Goal: Task Accomplishment & Management: Manage account settings

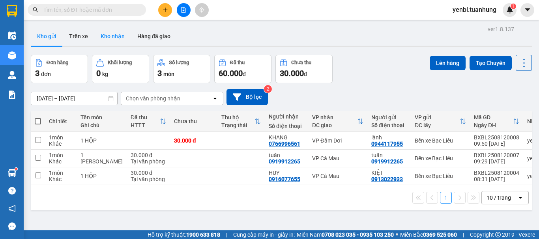
click at [114, 34] on button "Kho nhận" at bounding box center [112, 36] width 37 height 19
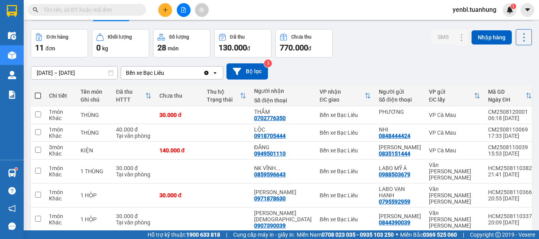
scroll to position [39, 0]
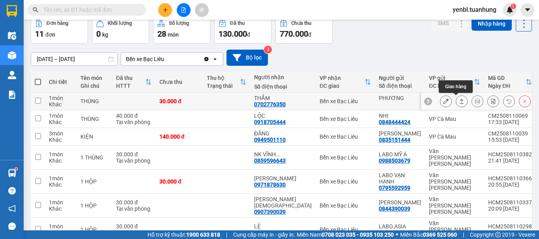
click at [459, 103] on icon at bounding box center [462, 102] width 6 height 6
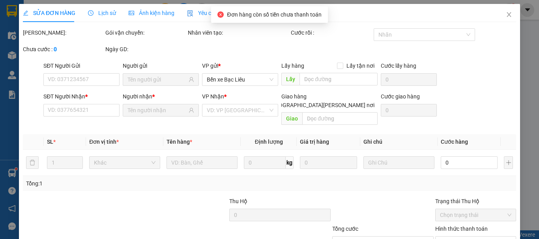
type input "PHƯƠNG"
type input "0702776350"
type input "THẮM"
type input "30.000"
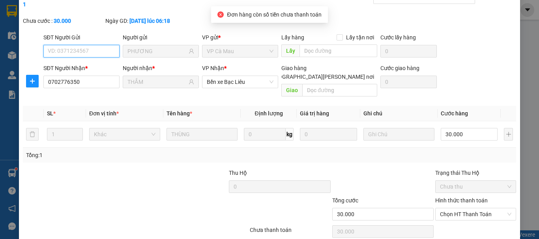
scroll to position [63, 0]
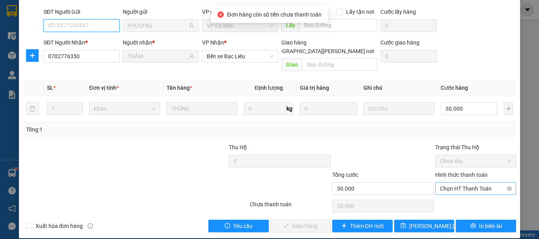
drag, startPoint x: 456, startPoint y: 181, endPoint x: 454, endPoint y: 186, distance: 4.6
click at [456, 183] on span "Chọn HT Thanh Toán" at bounding box center [475, 189] width 71 height 12
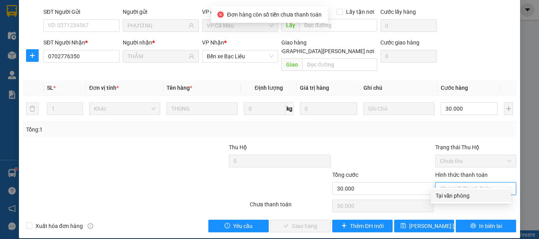
click at [454, 194] on div "Tại văn phòng" at bounding box center [470, 196] width 71 height 9
type input "0"
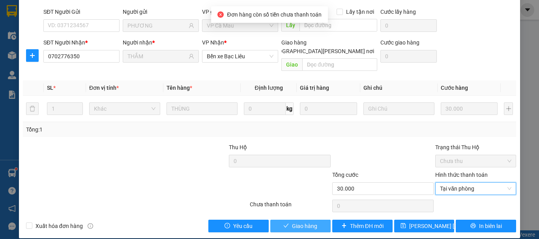
click at [305, 222] on span "Giao hàng" at bounding box center [304, 226] width 25 height 9
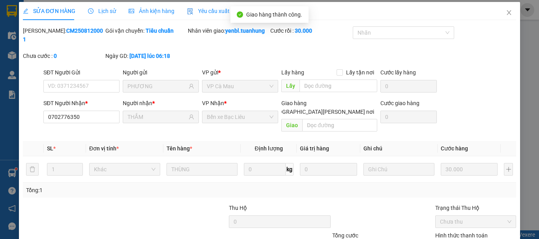
scroll to position [0, 0]
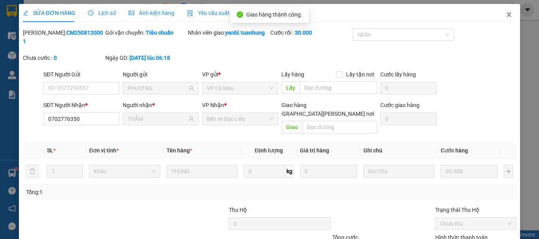
click at [498, 19] on span "Close" at bounding box center [509, 15] width 22 height 22
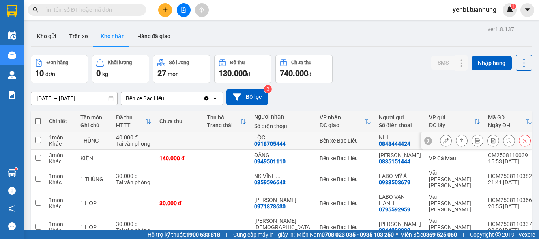
click at [459, 141] on icon at bounding box center [462, 141] width 6 height 6
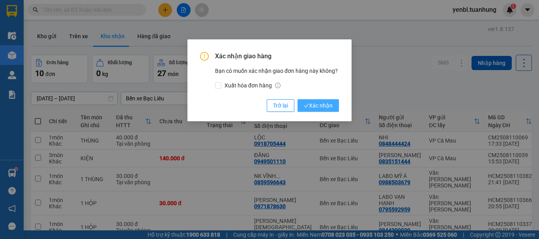
click at [308, 106] on icon "check" at bounding box center [306, 105] width 5 height 5
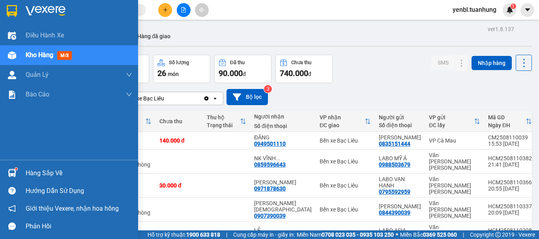
click at [11, 174] on img at bounding box center [12, 173] width 8 height 8
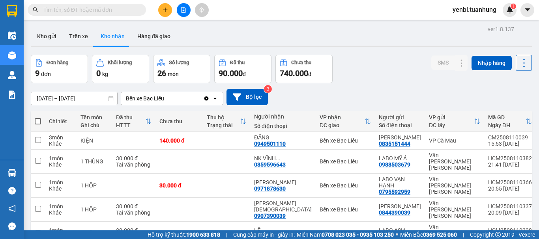
click at [353, 58] on section "Kết quả [PERSON_NAME] ( 0 ) Bộ lọc No Data yenbl.tuanhung 1 Điều [PERSON_NAME] …" at bounding box center [269, 119] width 539 height 239
click at [44, 36] on button "Kho gửi" at bounding box center [47, 36] width 32 height 19
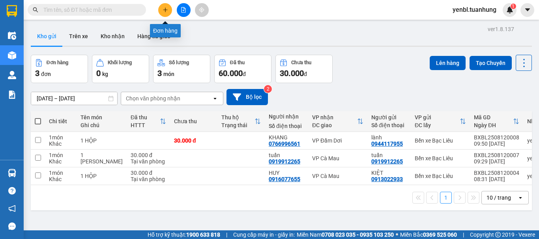
click at [162, 8] on button at bounding box center [165, 10] width 14 height 14
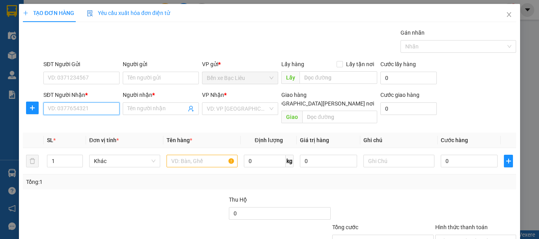
click at [65, 105] on input "SĐT Người Nhận *" at bounding box center [81, 109] width 76 height 13
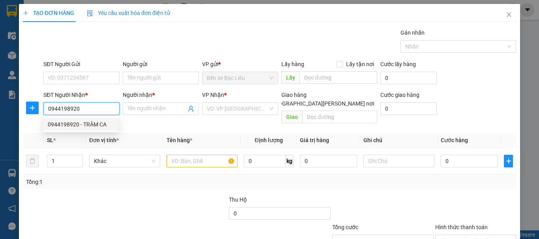
type input "0944198920"
click at [92, 137] on span "Đơn vị tính *" at bounding box center [104, 140] width 30 height 6
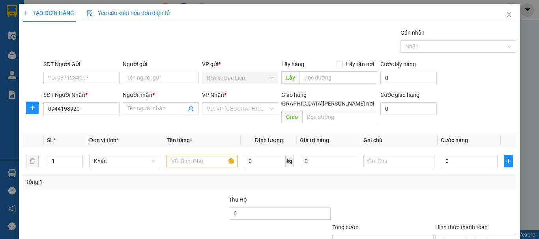
click at [93, 133] on th "Đơn vị tính *" at bounding box center [124, 140] width 77 height 15
click at [97, 110] on input "0944198920" at bounding box center [81, 109] width 76 height 13
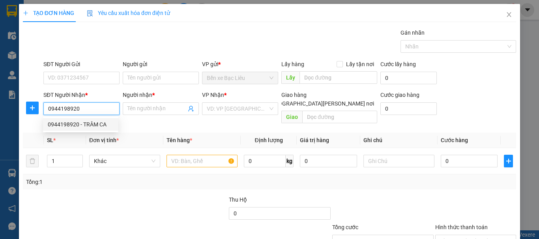
click at [96, 124] on div "0944198920 - TRÂM CA" at bounding box center [81, 124] width 66 height 9
type input "TRÂM CA"
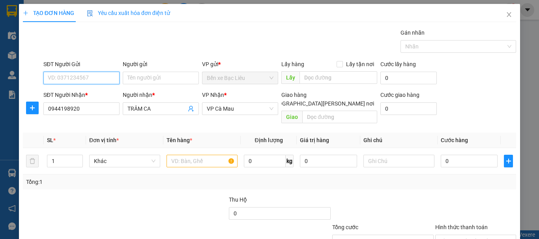
click at [95, 78] on input "SĐT Người Gửi" at bounding box center [81, 78] width 76 height 13
click at [103, 88] on div "0939668512" at bounding box center [80, 94] width 75 height 13
type input "0939668512"
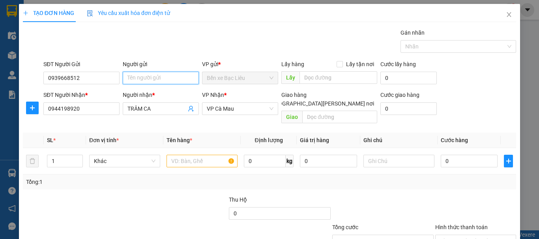
click at [144, 79] on input "Người gửi" at bounding box center [161, 78] width 76 height 13
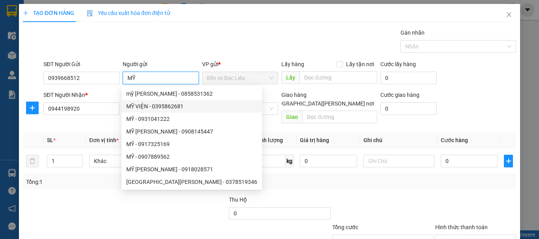
type input "MỸ"
click at [83, 185] on div "Transit Pickup Surcharge Ids Transit Deliver Surcharge Ids Transit Deliver Surc…" at bounding box center [269, 156] width 493 height 257
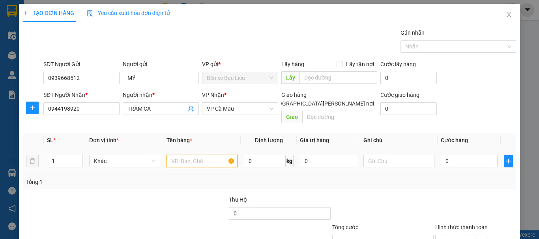
click at [187, 155] on input "text" at bounding box center [201, 161] width 71 height 13
type input "1 HỘP"
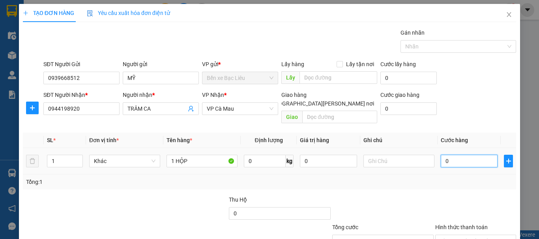
click at [456, 158] on input "0" at bounding box center [469, 161] width 57 height 13
type input "3"
type input "30"
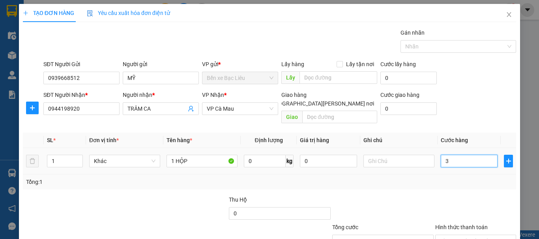
type input "30"
type input "30.000"
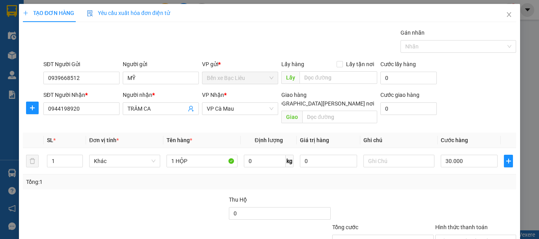
click at [455, 178] on div "Tổng: 1" at bounding box center [269, 182] width 487 height 9
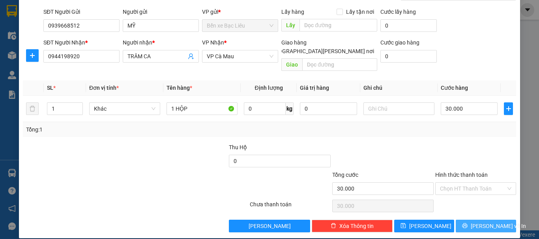
click at [467, 220] on button "[PERSON_NAME] và In" at bounding box center [486, 226] width 60 height 13
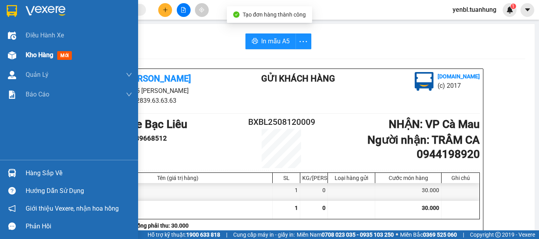
click at [41, 51] on span "Kho hàng" at bounding box center [40, 54] width 28 height 7
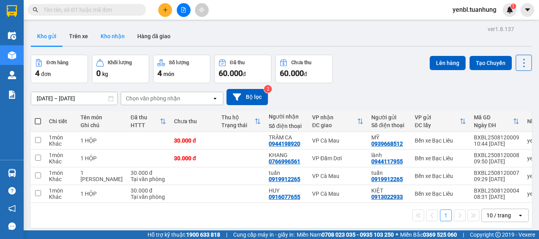
click at [115, 39] on button "Kho nhận" at bounding box center [112, 36] width 37 height 19
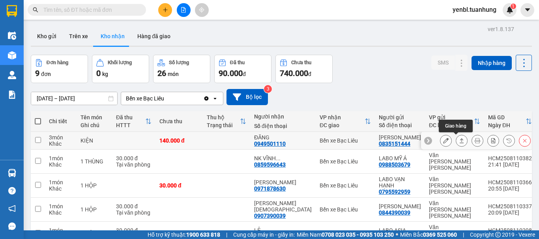
click at [458, 139] on button at bounding box center [461, 141] width 11 height 14
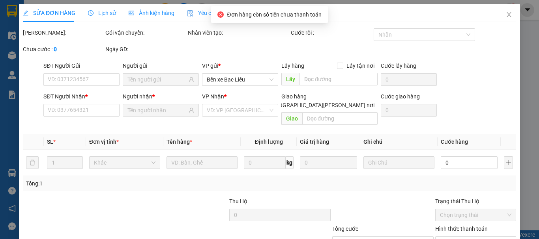
type input "0835151444"
type input "[PERSON_NAME]"
type input "0949501110"
type input "ĐĂNG"
type input "140.000"
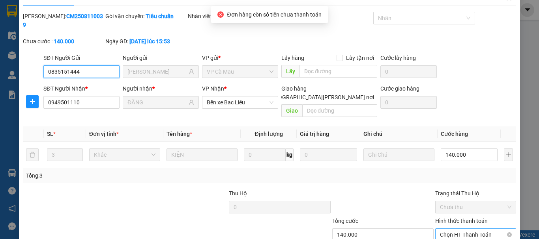
scroll to position [63, 0]
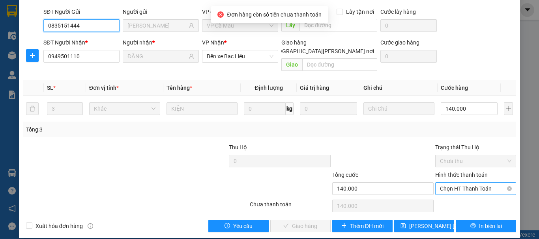
click at [441, 183] on span "Chọn HT Thanh Toán" at bounding box center [475, 189] width 71 height 12
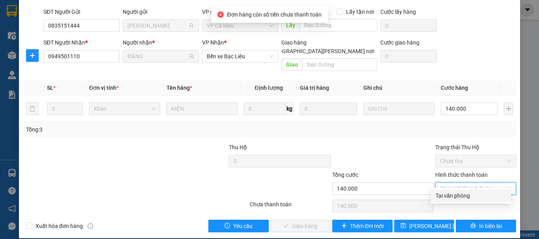
click at [451, 197] on div "Tại văn phòng" at bounding box center [470, 196] width 71 height 9
type input "0"
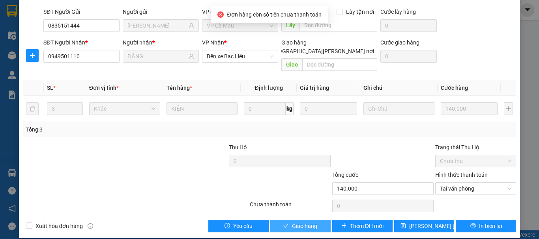
drag, startPoint x: 303, startPoint y: 211, endPoint x: 346, endPoint y: 197, distance: 44.5
click at [303, 220] on button "Giao hàng" at bounding box center [300, 226] width 60 height 13
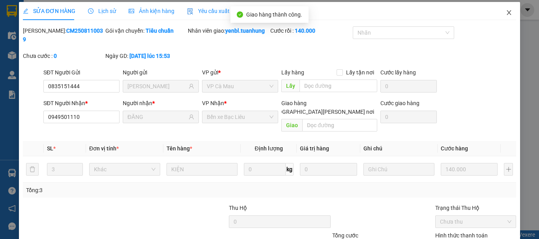
scroll to position [0, 0]
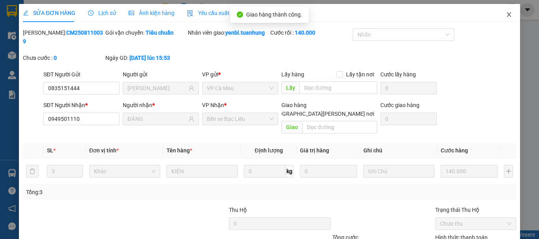
click at [506, 14] on icon "close" at bounding box center [509, 14] width 6 height 6
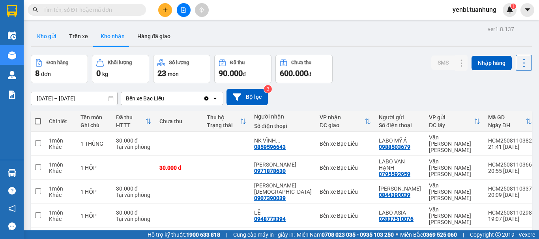
click at [38, 34] on button "Kho gửi" at bounding box center [47, 36] width 32 height 19
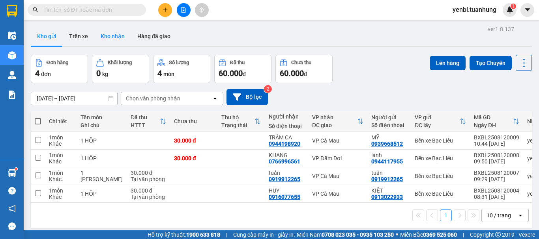
click at [118, 34] on button "Kho nhận" at bounding box center [112, 36] width 37 height 19
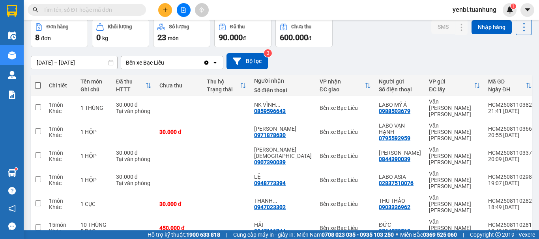
scroll to position [79, 0]
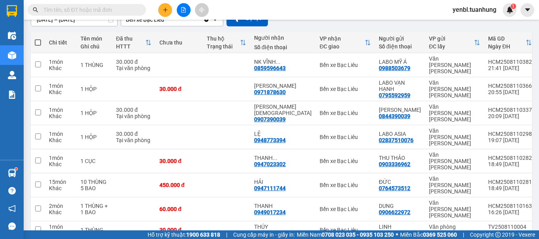
click at [166, 7] on icon "plus" at bounding box center [166, 10] width 6 height 6
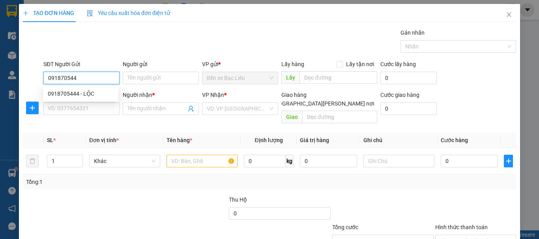
type input "0918705444"
click at [103, 93] on div "0918705444 - LỘC" at bounding box center [81, 94] width 66 height 9
type input "LỘC"
type input "0918705444"
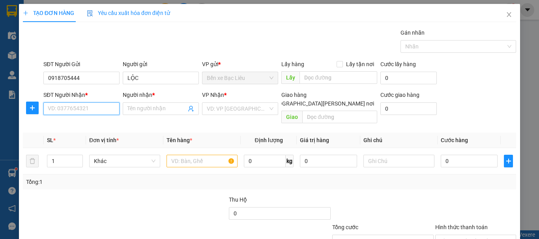
click at [105, 110] on input "SĐT Người Nhận *" at bounding box center [81, 109] width 76 height 13
click at [97, 124] on div "0848444424 - NHI" at bounding box center [81, 124] width 66 height 9
type input "0848444424"
type input "NHI"
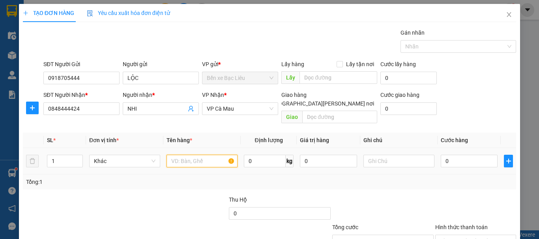
click at [208, 155] on input "text" at bounding box center [201, 161] width 71 height 13
type input "1 BAO"
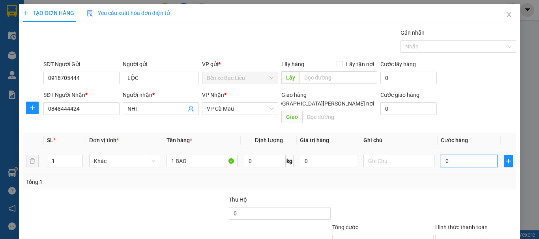
click at [457, 155] on input "0" at bounding box center [469, 161] width 57 height 13
type input "3"
type input "30"
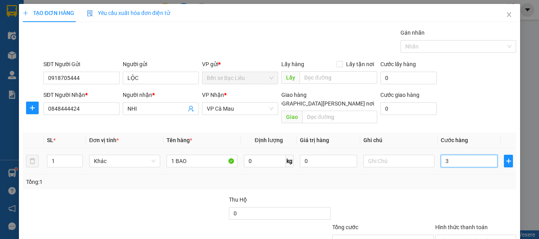
type input "30"
type input "30.000"
click at [446, 178] on div "Tổng: 1" at bounding box center [269, 182] width 487 height 9
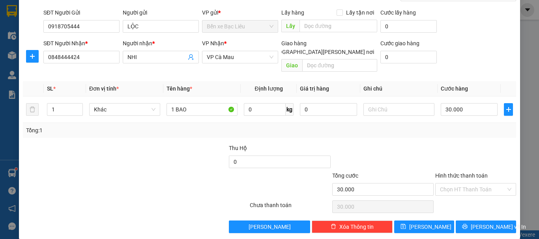
scroll to position [52, 0]
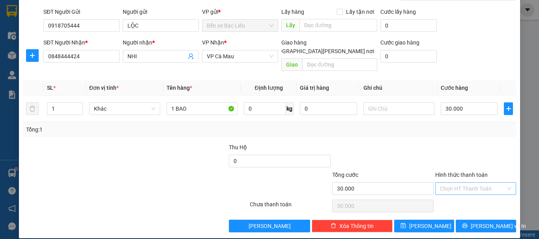
click at [464, 183] on input "Hình thức thanh toán" at bounding box center [473, 189] width 66 height 12
click at [464, 194] on div "Tại văn phòng" at bounding box center [470, 196] width 71 height 9
type input "0"
click at [476, 222] on span "[PERSON_NAME] và In" at bounding box center [498, 226] width 55 height 9
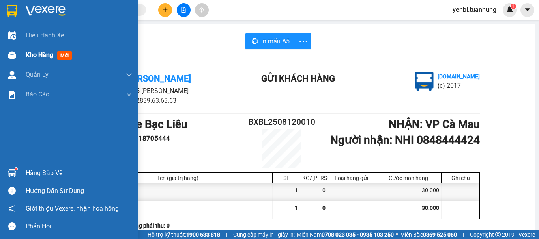
click at [48, 57] on span "Kho hàng" at bounding box center [40, 54] width 28 height 7
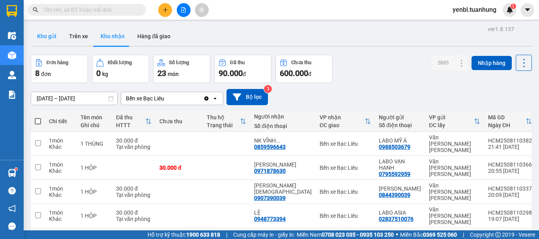
click at [55, 38] on button "Kho gửi" at bounding box center [47, 36] width 32 height 19
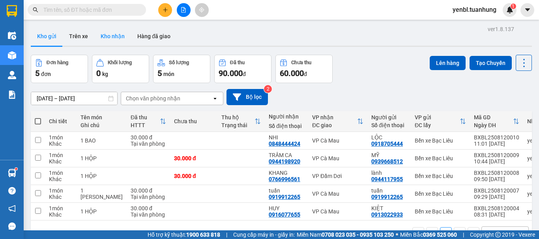
click at [101, 40] on button "Kho nhận" at bounding box center [112, 36] width 37 height 19
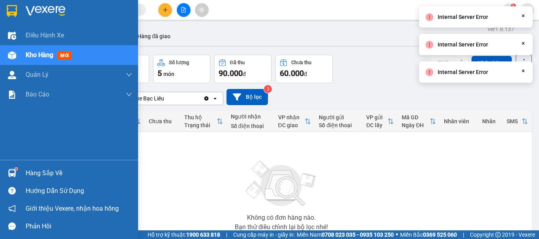
click at [13, 171] on img at bounding box center [12, 173] width 8 height 8
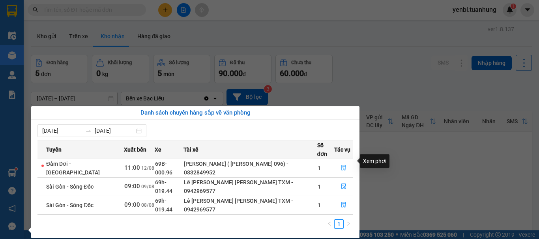
click at [341, 165] on icon "file-done" at bounding box center [344, 168] width 6 height 6
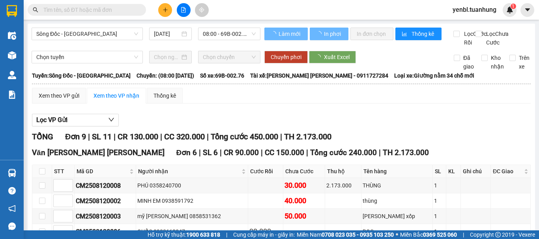
scroll to position [195, 0]
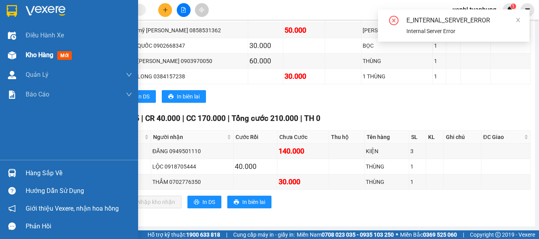
drag, startPoint x: 38, startPoint y: 53, endPoint x: 52, endPoint y: 56, distance: 15.0
click at [38, 53] on span "Kho hàng" at bounding box center [40, 54] width 28 height 7
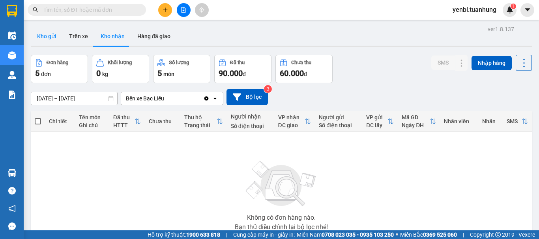
click at [52, 39] on button "Kho gửi" at bounding box center [47, 36] width 32 height 19
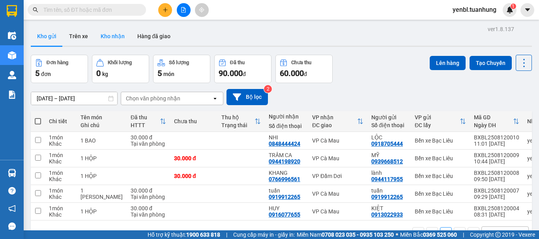
click at [113, 42] on button "Kho nhận" at bounding box center [112, 36] width 37 height 19
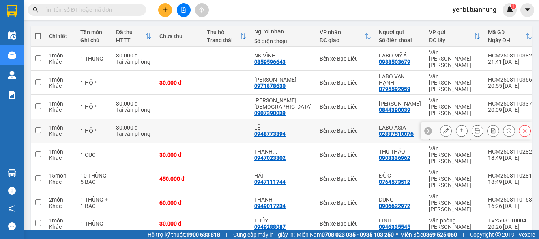
scroll to position [92, 0]
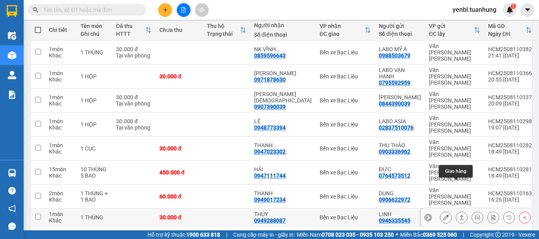
click at [456, 211] on button at bounding box center [461, 218] width 11 height 14
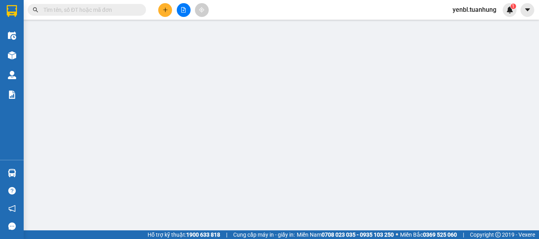
type input "0946335545"
type input "LINH"
type input "0949288087"
type input "THÚY"
type input "30.000"
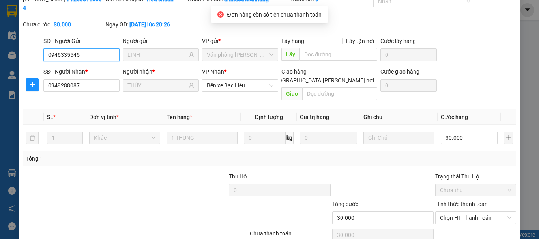
scroll to position [54, 0]
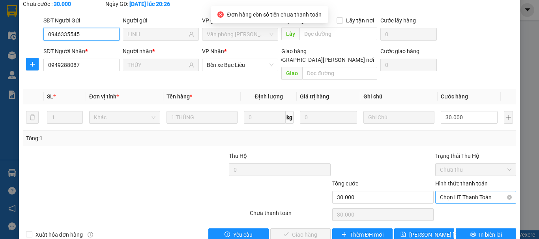
click at [461, 192] on span "Chọn HT Thanh Toán" at bounding box center [475, 198] width 71 height 12
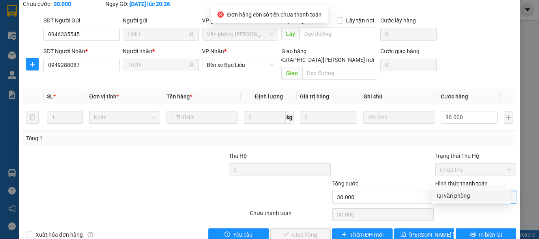
click at [456, 196] on div "Tại văn phòng" at bounding box center [470, 196] width 71 height 9
type input "0"
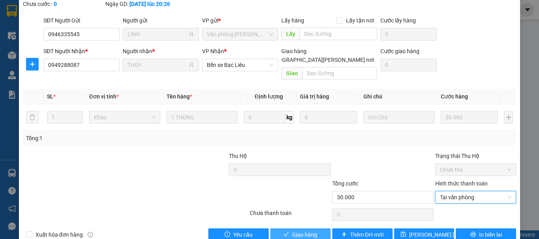
click at [316, 229] on button "Giao hàng" at bounding box center [300, 235] width 60 height 13
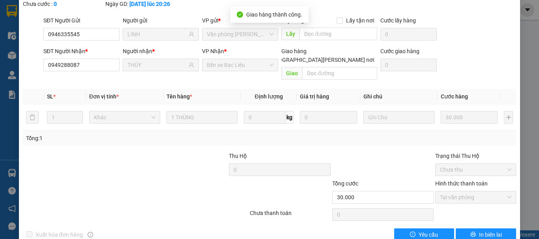
scroll to position [0, 0]
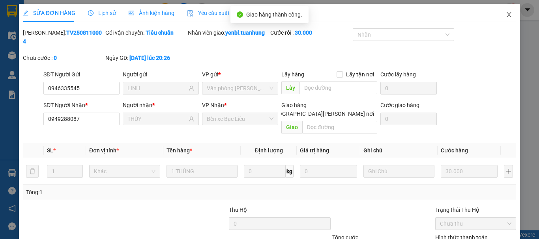
click at [506, 14] on icon "close" at bounding box center [509, 14] width 6 height 6
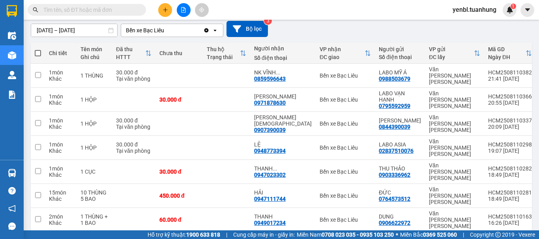
scroll to position [74, 0]
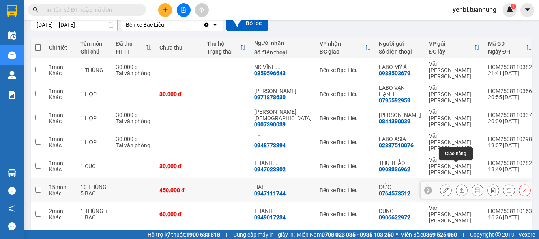
click at [456, 184] on button at bounding box center [461, 191] width 11 height 14
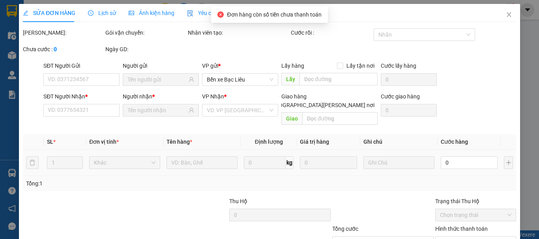
type input "0764573512"
type input "ĐỨC"
type input "0947111744"
type input "HẢI"
type input "450.000"
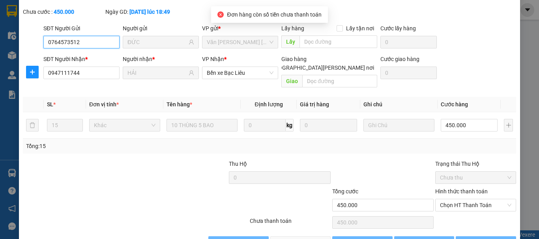
scroll to position [54, 0]
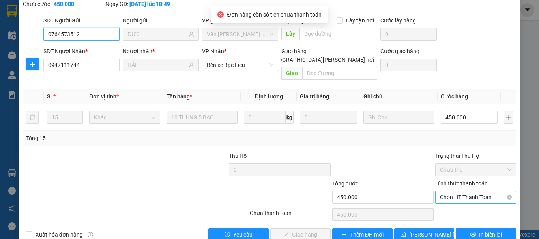
click at [477, 192] on span "Chọn HT Thanh Toán" at bounding box center [475, 198] width 71 height 12
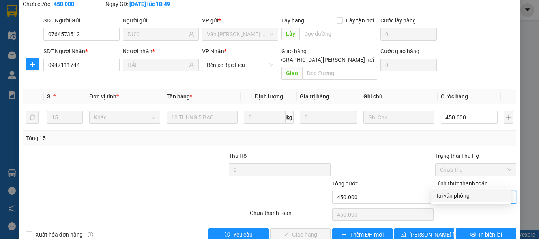
click at [459, 192] on div "Tại văn phòng" at bounding box center [470, 196] width 71 height 9
type input "0"
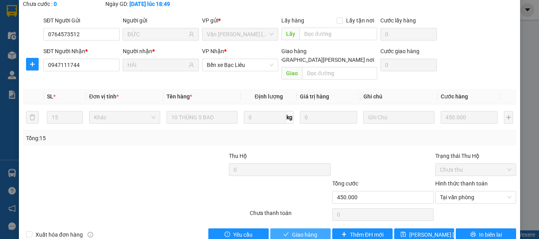
click at [305, 231] on span "Giao hàng" at bounding box center [304, 235] width 25 height 9
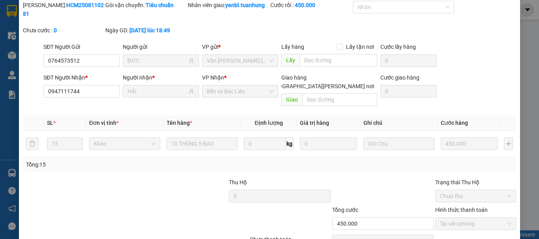
scroll to position [0, 0]
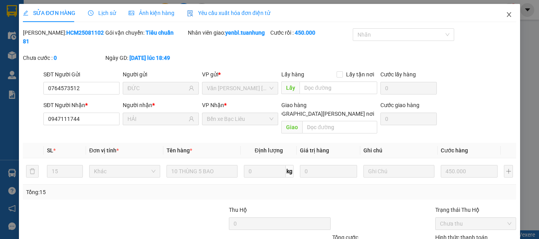
click at [506, 16] on icon "close" at bounding box center [509, 14] width 6 height 6
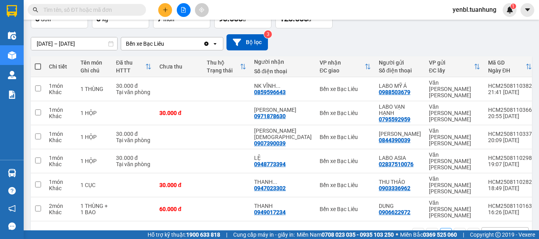
scroll to position [56, 0]
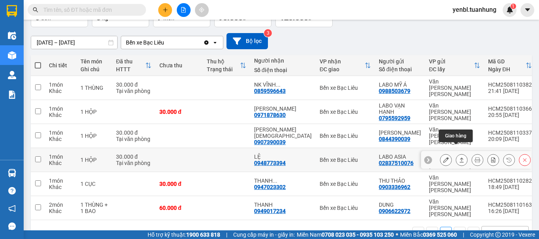
click at [459, 153] on button at bounding box center [461, 160] width 11 height 14
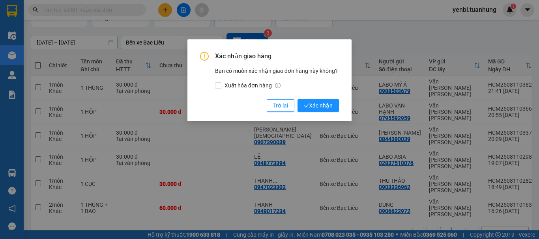
click at [318, 97] on div "Xác nhận giao hàng Bạn có muốn xác nhận giao đơn hàng này không? Xuất hóa đơn h…" at bounding box center [269, 82] width 139 height 60
click at [318, 110] on span "Xác nhận" at bounding box center [318, 105] width 29 height 9
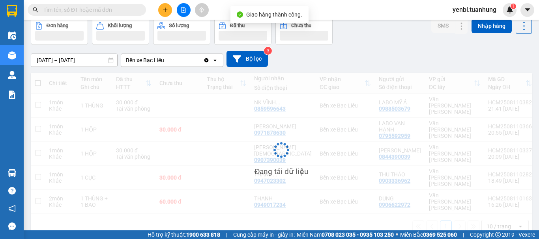
scroll to position [38, 0]
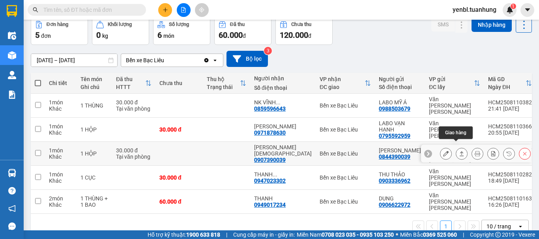
click at [459, 151] on icon at bounding box center [462, 154] width 6 height 6
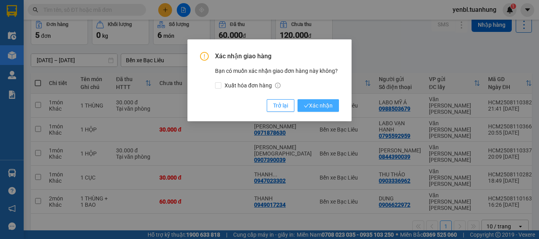
click at [322, 107] on span "Xác nhận" at bounding box center [318, 105] width 29 height 9
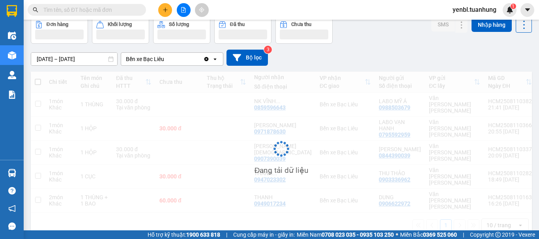
scroll to position [36, 0]
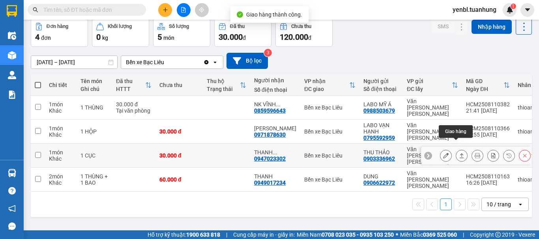
click at [459, 153] on icon at bounding box center [462, 156] width 6 height 6
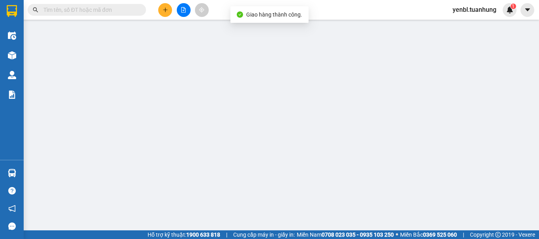
type input "0903336962"
type input "THU THẢO"
type input "0947023302"
type input "[PERSON_NAME]"
type input "30.000"
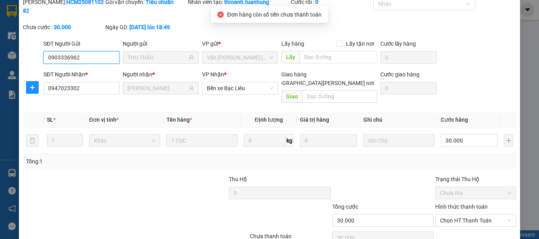
scroll to position [54, 0]
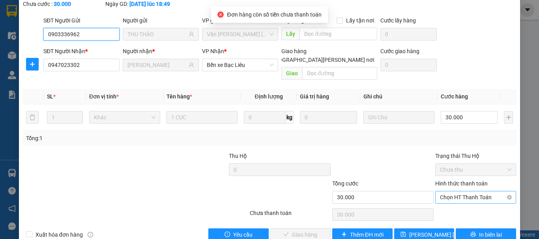
click at [463, 192] on span "Chọn HT Thanh Toán" at bounding box center [475, 198] width 71 height 12
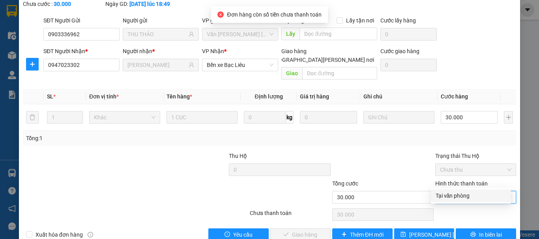
click at [452, 196] on div "Tại văn phòng" at bounding box center [470, 196] width 71 height 9
type input "0"
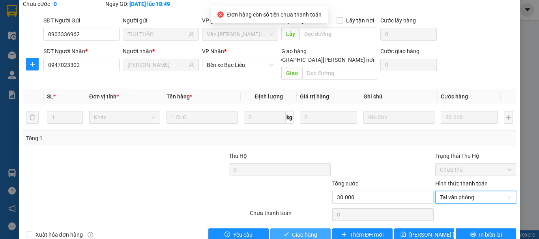
click at [305, 231] on span "Giao hàng" at bounding box center [304, 235] width 25 height 9
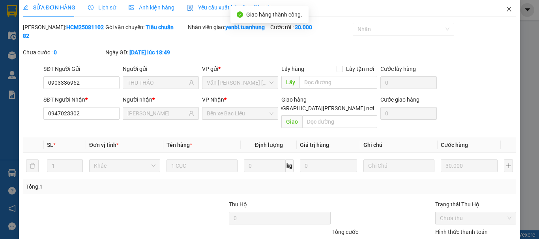
scroll to position [0, 0]
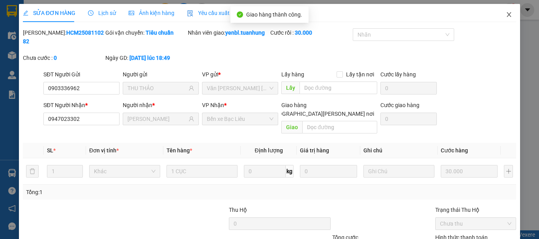
click at [509, 17] on span "Close" at bounding box center [509, 15] width 22 height 22
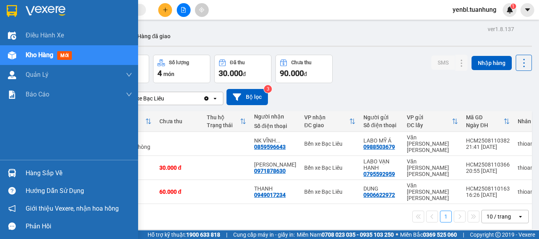
click at [23, 168] on div "Hàng sắp về" at bounding box center [69, 173] width 138 height 18
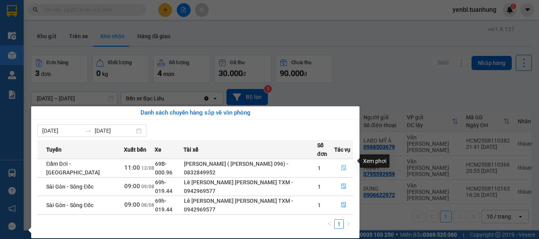
click at [338, 163] on button "button" at bounding box center [343, 168] width 18 height 13
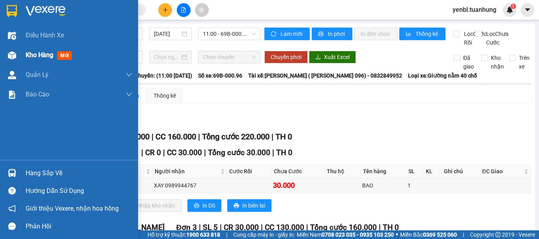
click at [39, 52] on span "Kho hàng" at bounding box center [40, 54] width 28 height 7
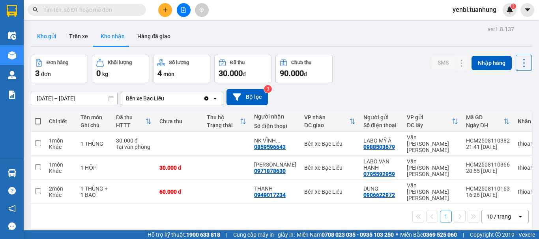
click at [52, 38] on button "Kho gửi" at bounding box center [47, 36] width 32 height 19
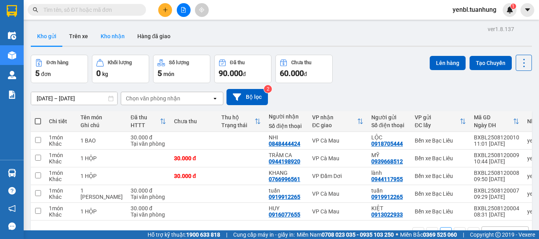
click at [108, 30] on button "Kho nhận" at bounding box center [112, 36] width 37 height 19
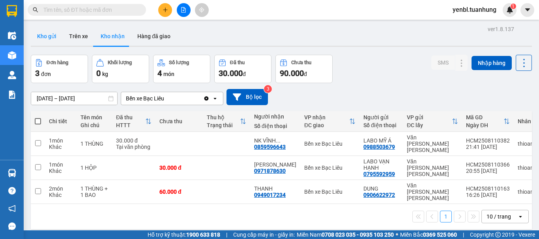
click at [49, 34] on button "Kho gửi" at bounding box center [47, 36] width 32 height 19
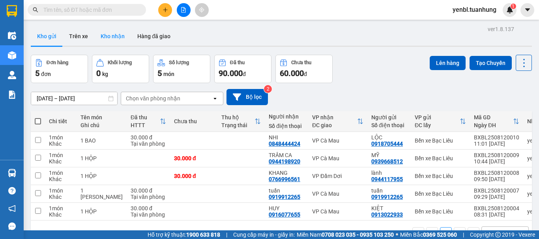
click at [102, 40] on button "Kho nhận" at bounding box center [112, 36] width 37 height 19
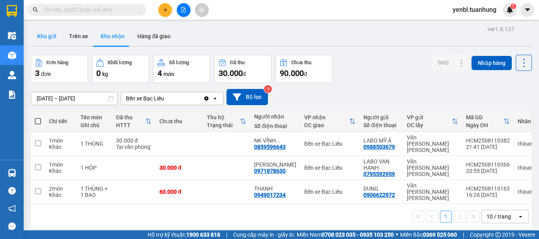
click at [41, 36] on button "Kho gửi" at bounding box center [47, 36] width 32 height 19
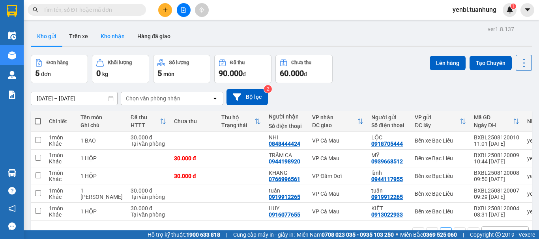
click at [101, 35] on button "Kho nhận" at bounding box center [112, 36] width 37 height 19
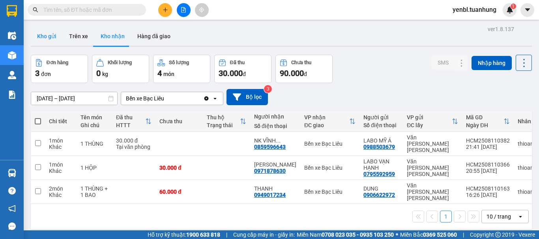
click at [47, 39] on button "Kho gửi" at bounding box center [47, 36] width 32 height 19
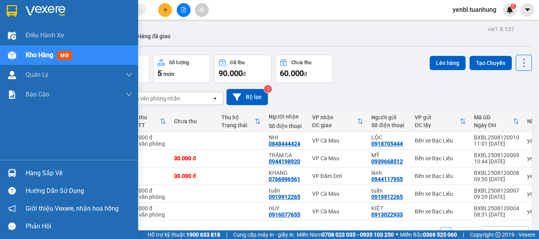
click at [26, 173] on div "Hàng sắp về" at bounding box center [79, 174] width 107 height 12
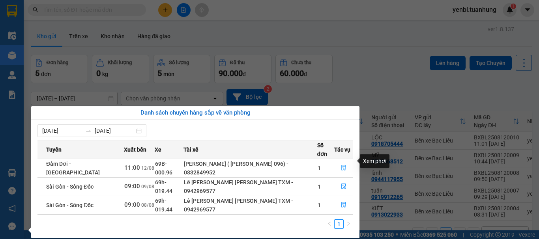
click at [343, 165] on icon "file-done" at bounding box center [344, 168] width 6 height 6
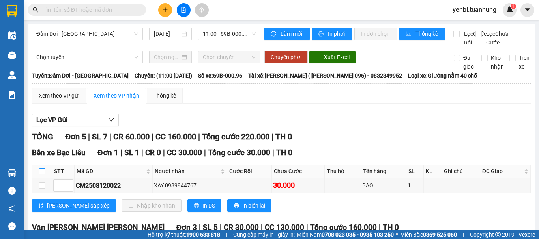
click at [41, 175] on input "checkbox" at bounding box center [42, 171] width 6 height 6
checkbox input "true"
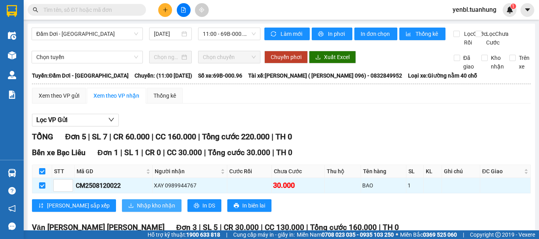
click at [137, 210] on span "Nhập kho nhận" at bounding box center [156, 206] width 38 height 9
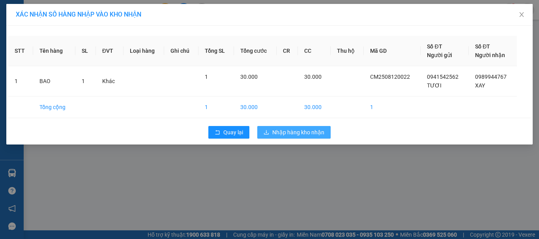
drag, startPoint x: 312, startPoint y: 134, endPoint x: 308, endPoint y: 154, distance: 20.9
click at [312, 136] on span "Nhập hàng kho nhận" at bounding box center [298, 132] width 52 height 9
